Goal: Navigation & Orientation: Find specific page/section

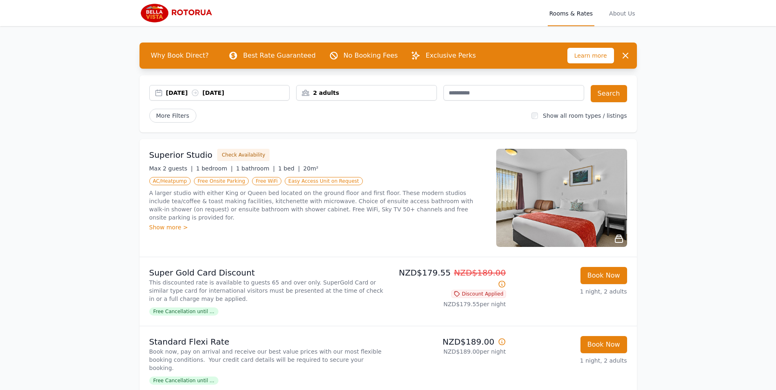
click at [149, 17] on img at bounding box center [178, 13] width 79 height 20
click at [174, 223] on div "Show more >" at bounding box center [317, 227] width 337 height 8
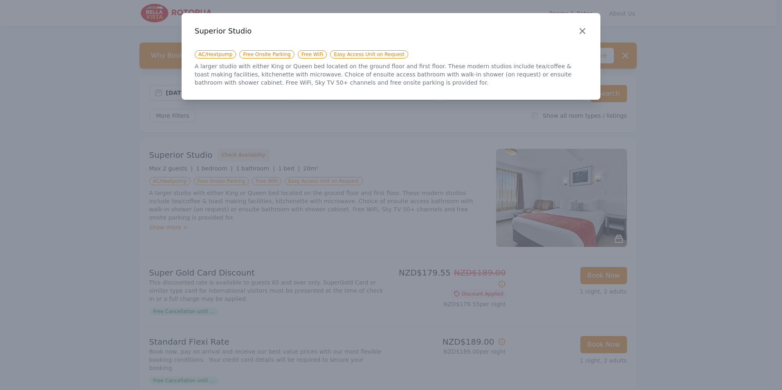
click at [582, 34] on icon "button" at bounding box center [583, 31] width 10 height 10
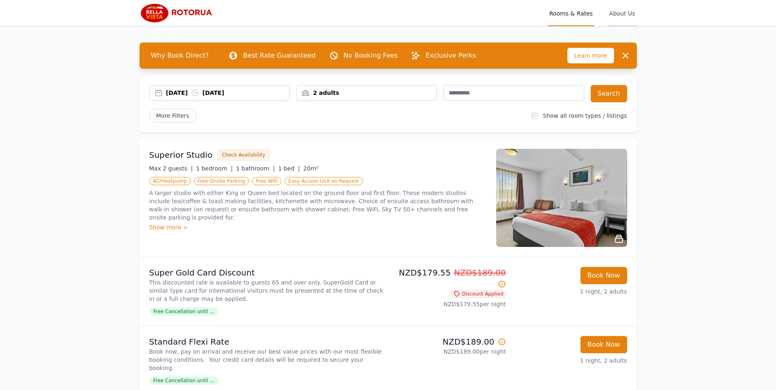
click at [620, 16] on span "About Us" at bounding box center [621, 13] width 29 height 26
